Goal: Find specific page/section: Find specific page/section

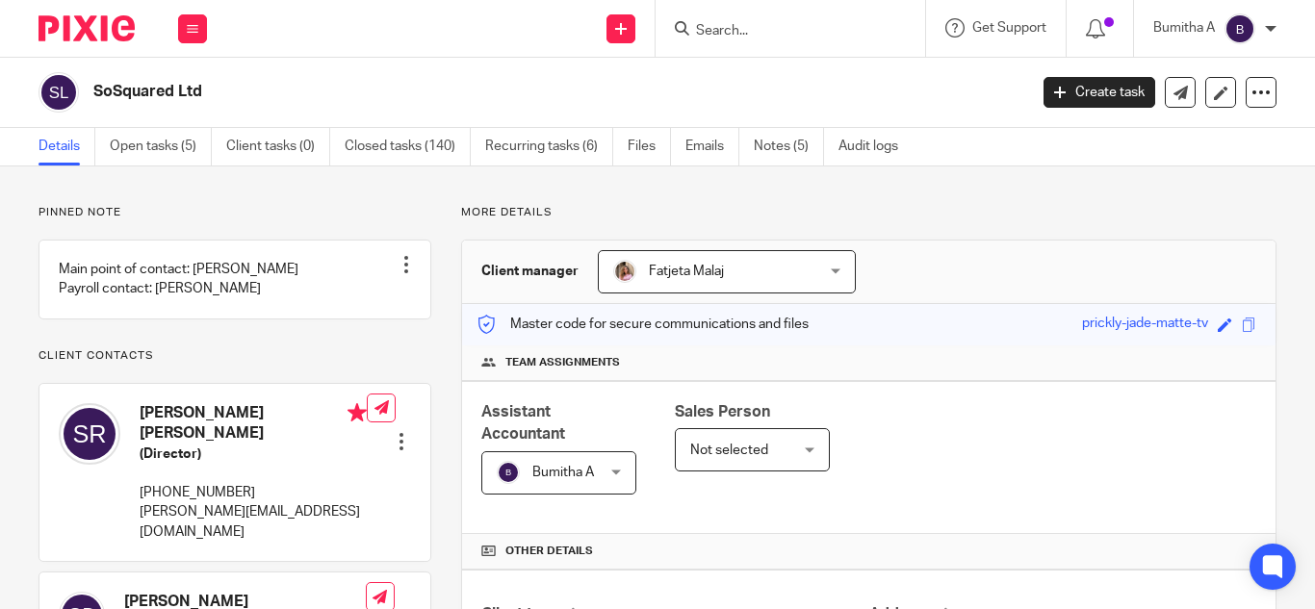
click at [735, 31] on input "Search" at bounding box center [780, 31] width 173 height 17
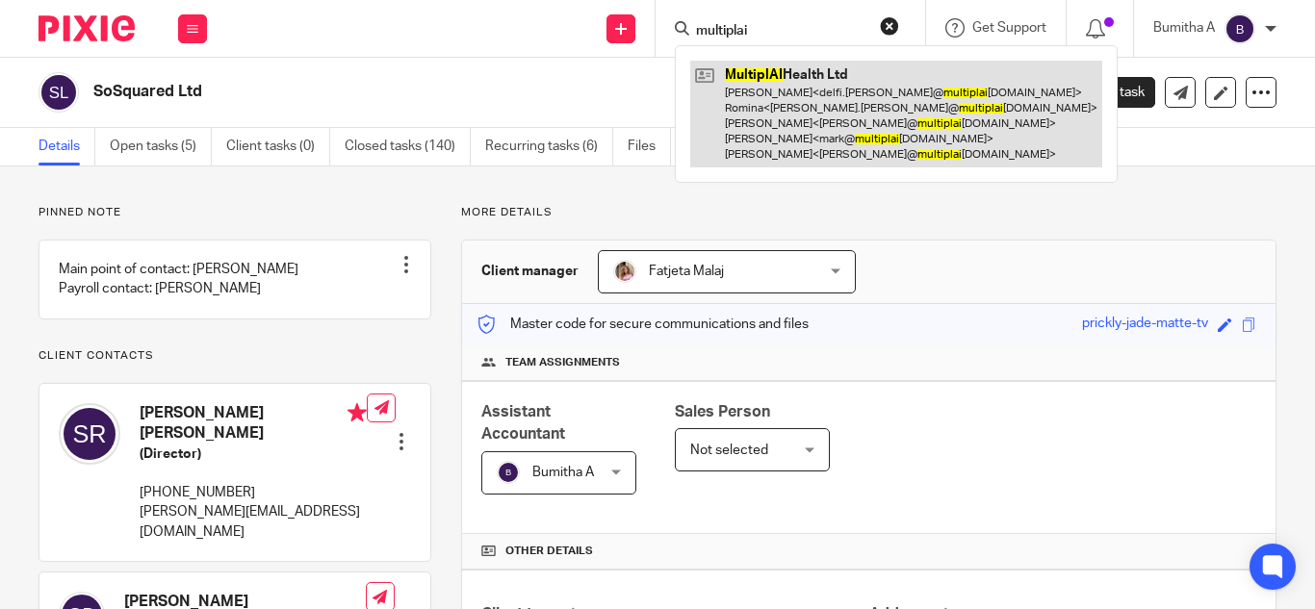
type input "multiplai"
click at [807, 123] on link at bounding box center [896, 114] width 412 height 107
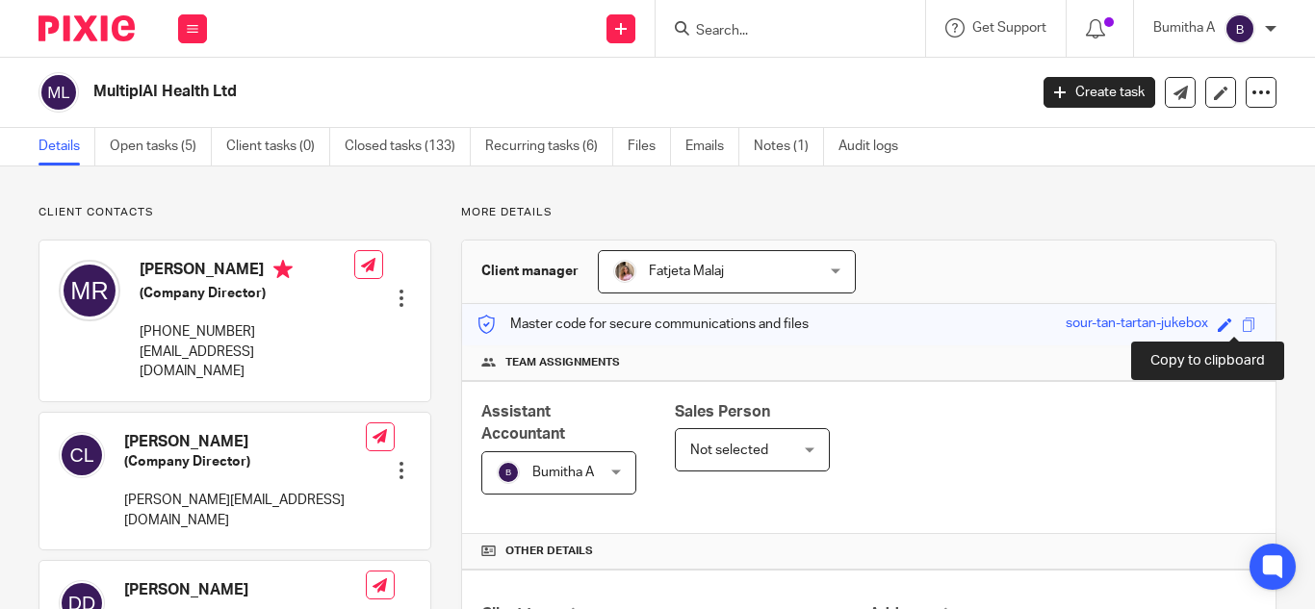
click at [1242, 329] on span at bounding box center [1249, 325] width 14 height 14
click at [737, 32] on input "Search" at bounding box center [780, 31] width 173 height 17
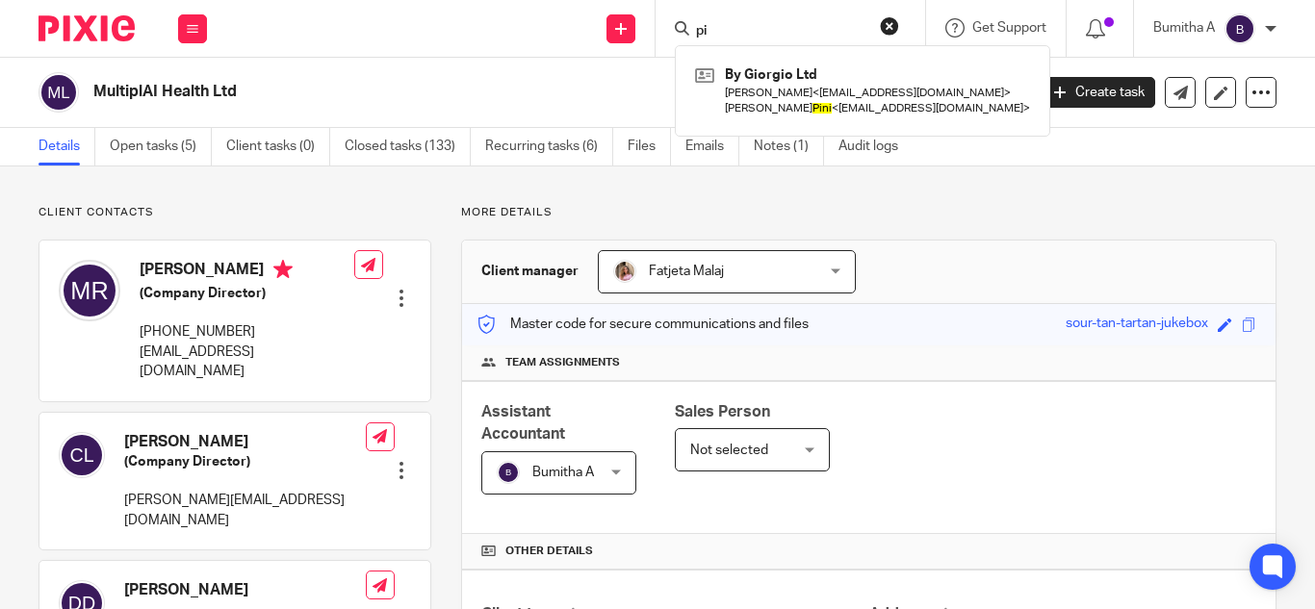
type input "p"
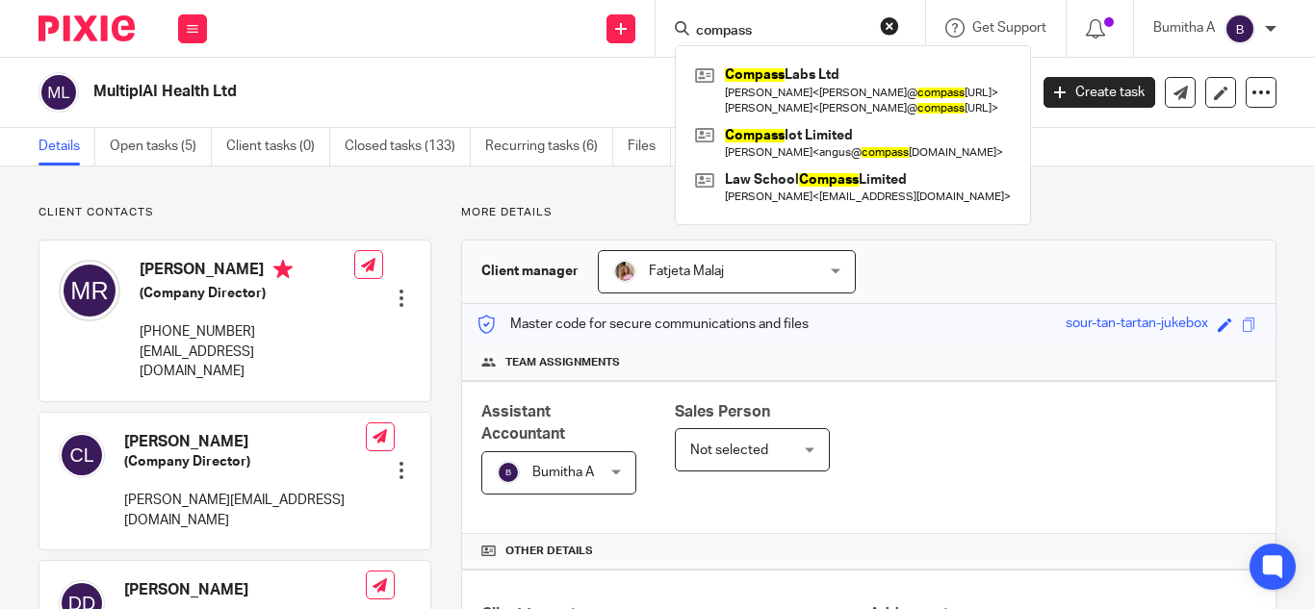
type input "compass"
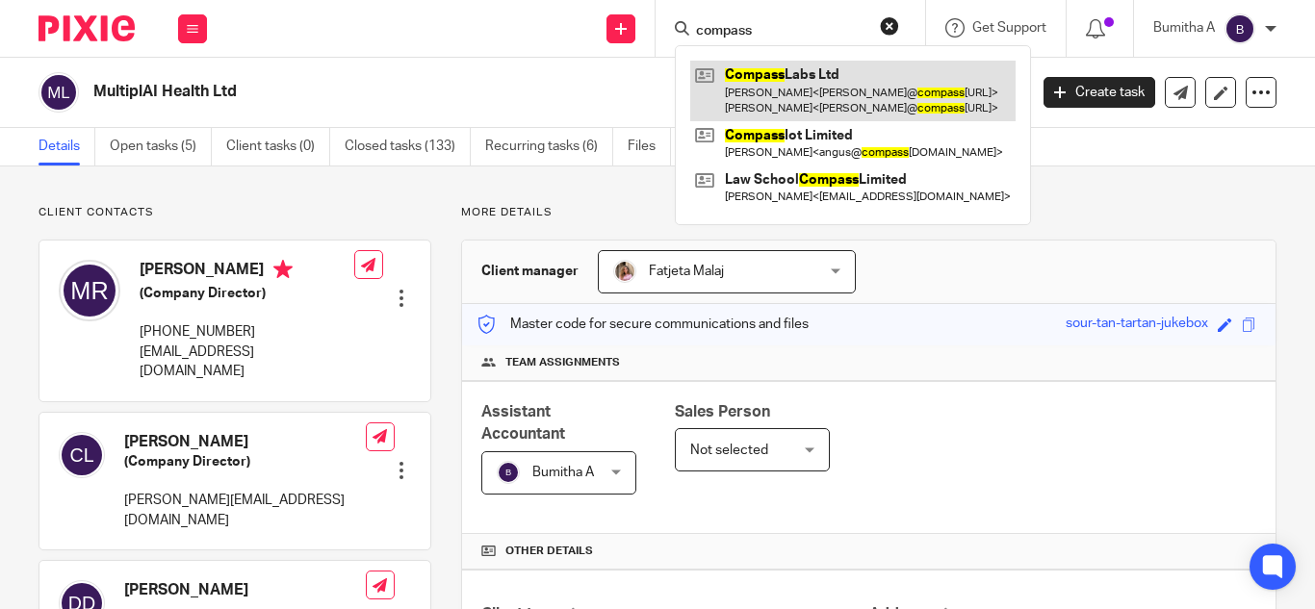
click at [791, 102] on link at bounding box center [852, 91] width 325 height 60
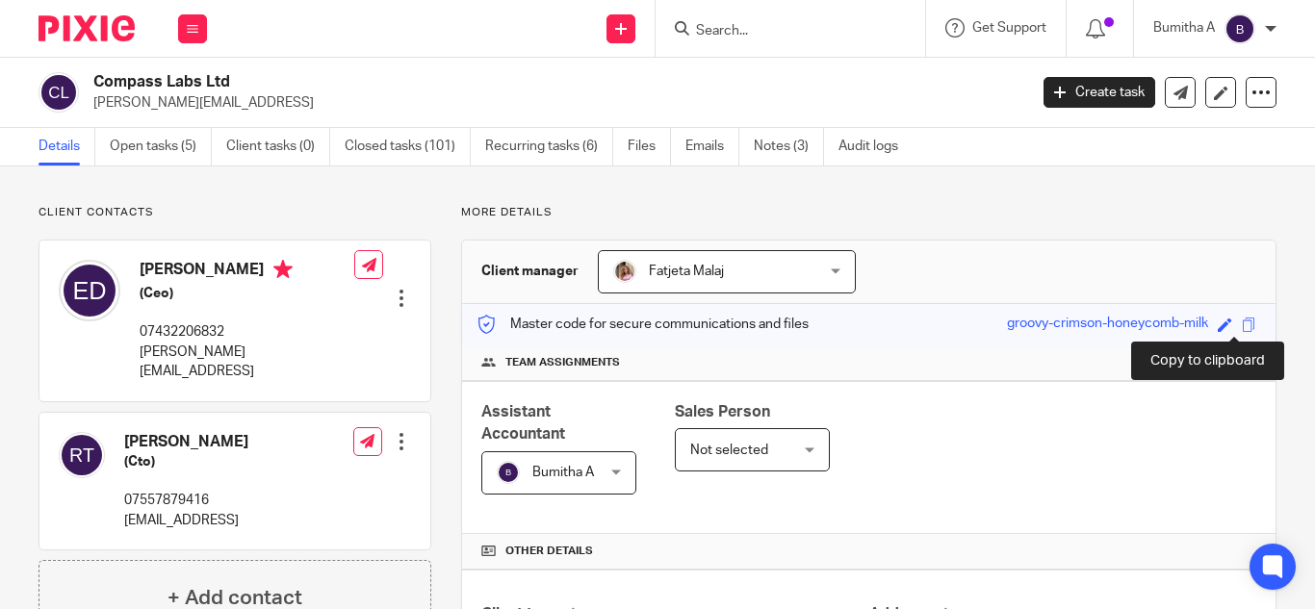
click at [1242, 323] on span at bounding box center [1249, 325] width 14 height 14
click at [1242, 327] on span at bounding box center [1249, 325] width 14 height 14
